Goal: Task Accomplishment & Management: Use online tool/utility

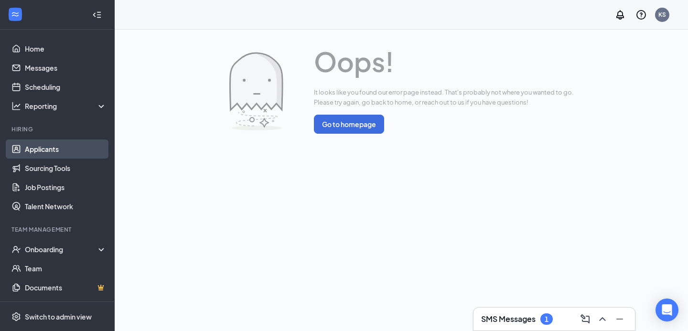
click at [47, 154] on link "Applicants" at bounding box center [66, 149] width 82 height 19
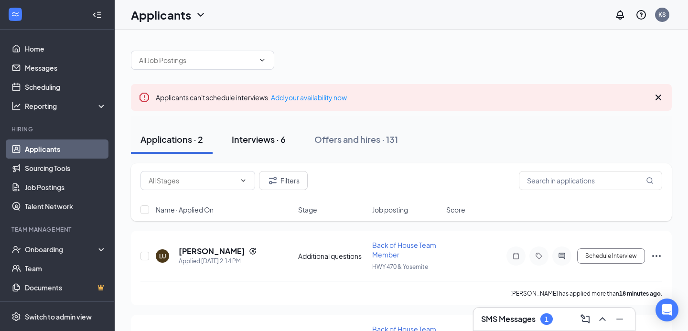
click at [256, 142] on div "Interviews · 6" at bounding box center [259, 139] width 54 height 12
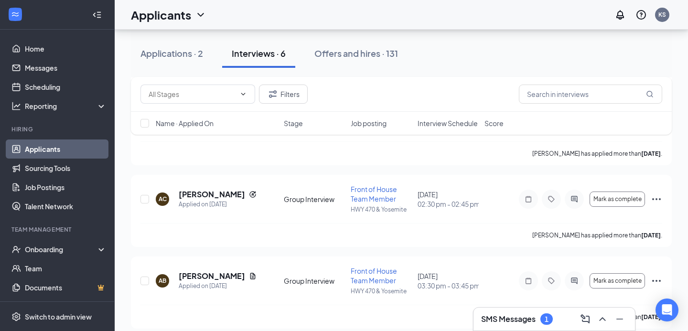
scroll to position [199, 0]
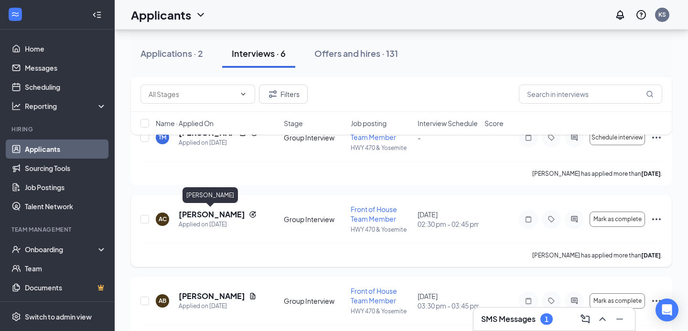
click at [214, 210] on h5 "[PERSON_NAME]" at bounding box center [212, 214] width 66 height 11
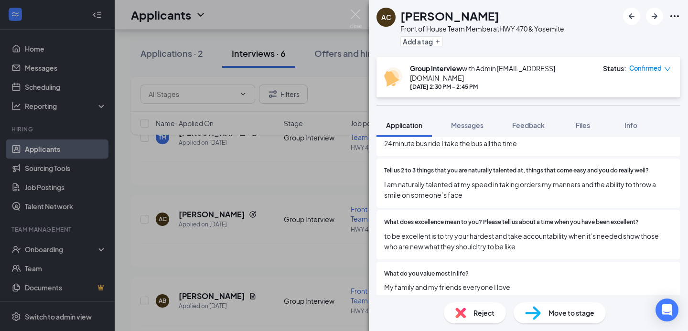
scroll to position [1102, 0]
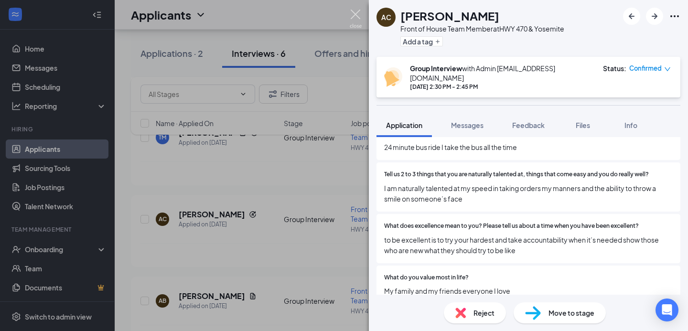
click at [356, 12] on img at bounding box center [356, 19] width 12 height 19
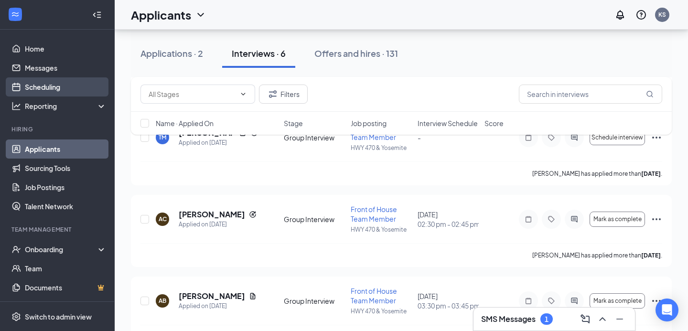
click at [33, 93] on link "Scheduling" at bounding box center [66, 86] width 82 height 19
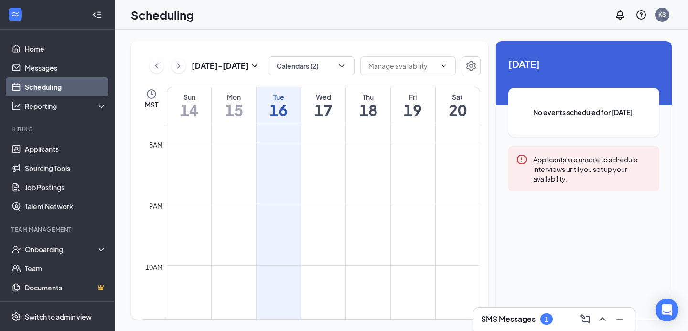
scroll to position [19, 0]
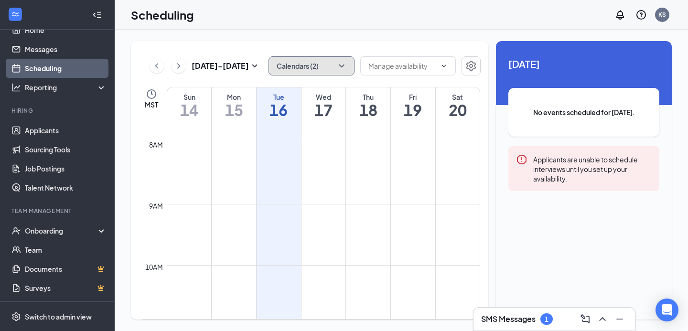
click at [341, 63] on icon "ChevronDown" at bounding box center [342, 66] width 10 height 10
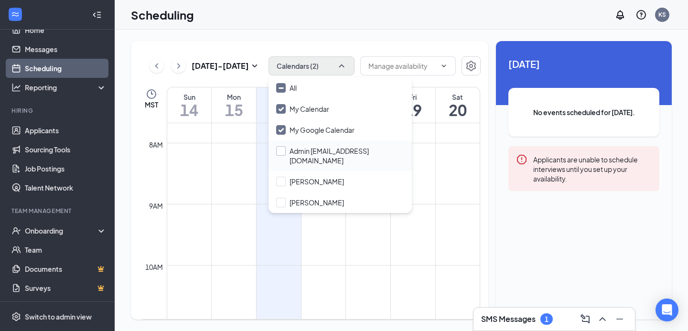
click at [283, 154] on input "Admin [EMAIL_ADDRESS][DOMAIN_NAME]" at bounding box center [340, 155] width 128 height 19
checkbox input "true"
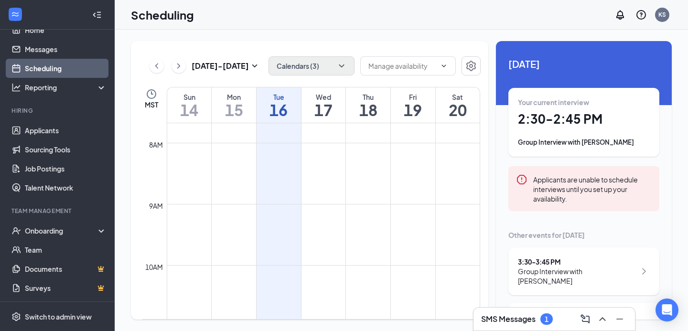
click at [459, 197] on td at bounding box center [323, 196] width 313 height 15
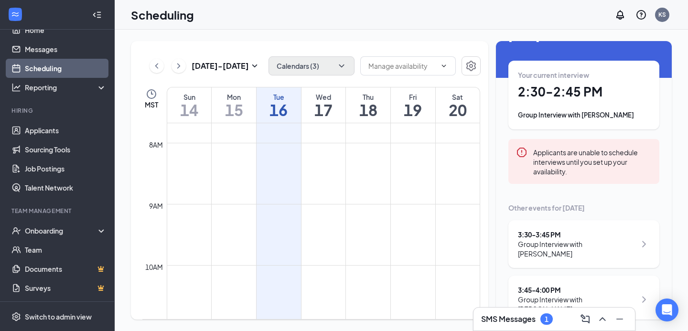
click at [495, 320] on h3 "SMS Messages" at bounding box center [508, 319] width 54 height 11
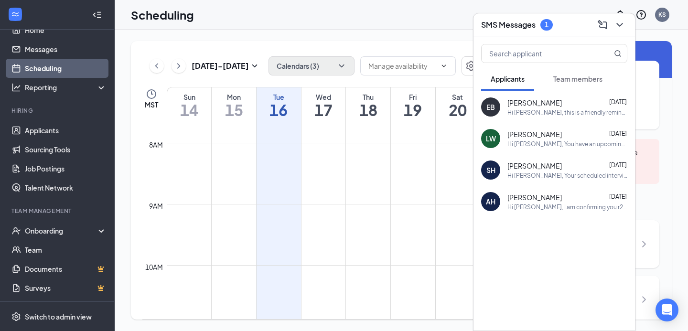
click at [586, 83] on div "Team members" at bounding box center [577, 79] width 49 height 10
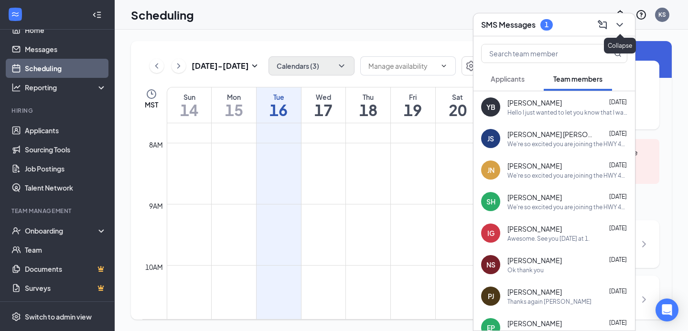
click at [626, 25] on button at bounding box center [619, 24] width 15 height 15
